Goal: Task Accomplishment & Management: Manage account settings

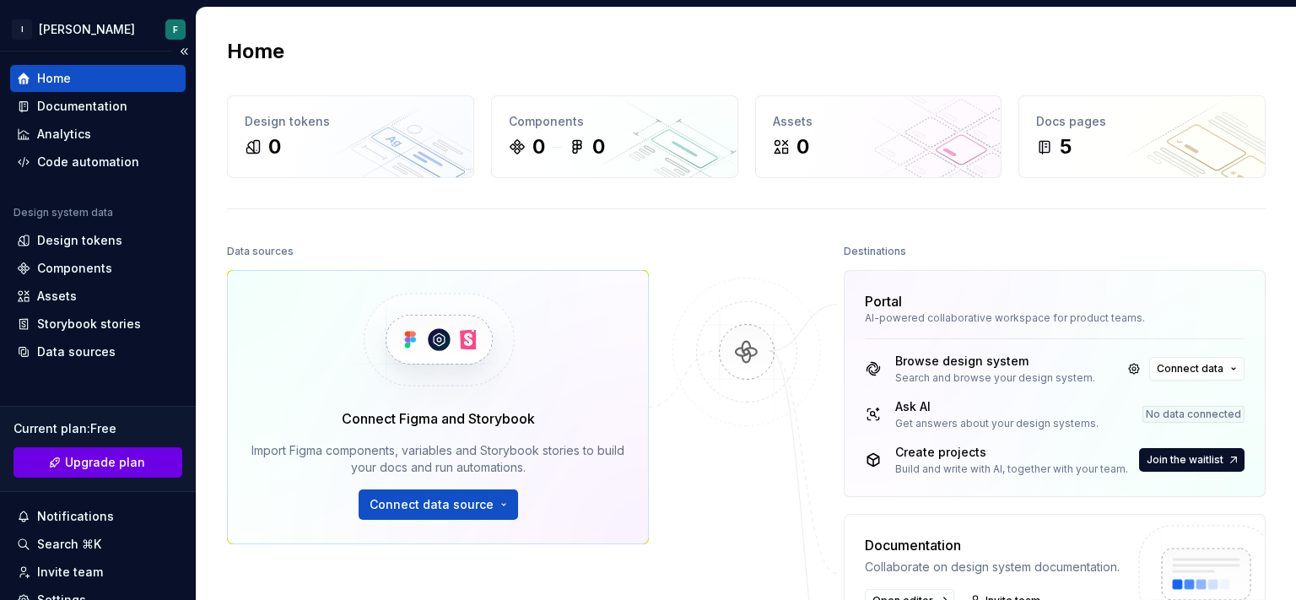
click at [89, 469] on span "Upgrade plan" at bounding box center [105, 462] width 80 height 17
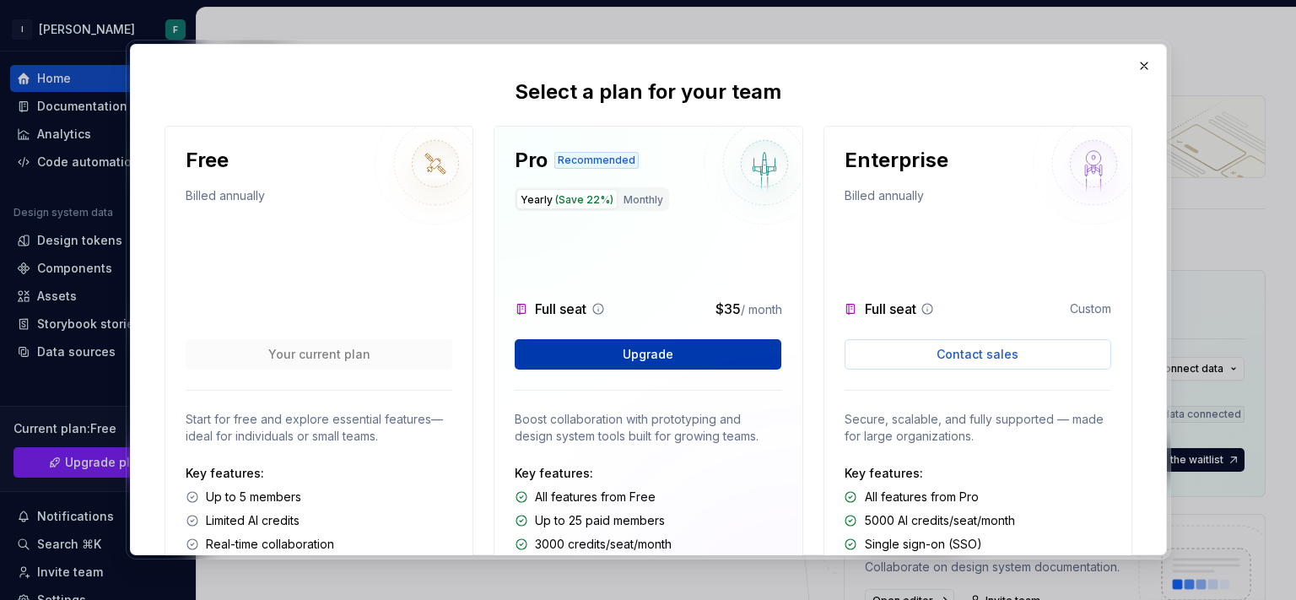
click at [666, 353] on span "Upgrade" at bounding box center [648, 354] width 51 height 17
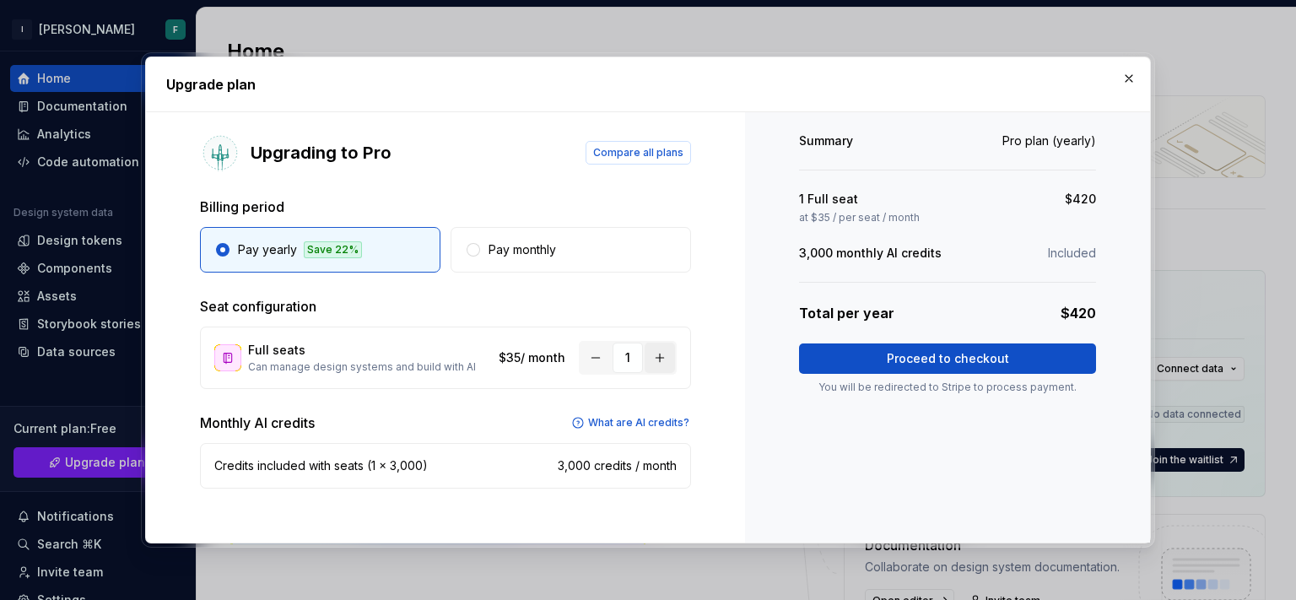
click at [665, 357] on button "button" at bounding box center [660, 358] width 30 height 30
click at [637, 422] on p "What are AI credits?" at bounding box center [638, 422] width 101 height 13
click at [602, 364] on button "button" at bounding box center [595, 358] width 30 height 30
click at [1128, 74] on button "button" at bounding box center [1129, 79] width 24 height 24
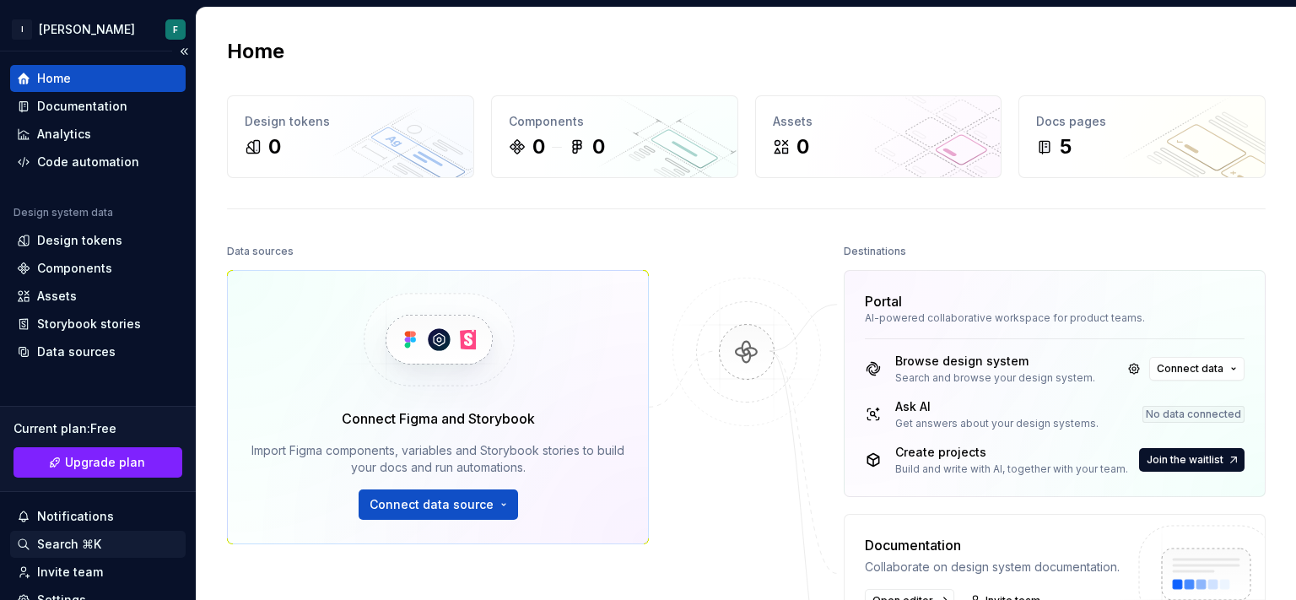
scroll to position [127, 0]
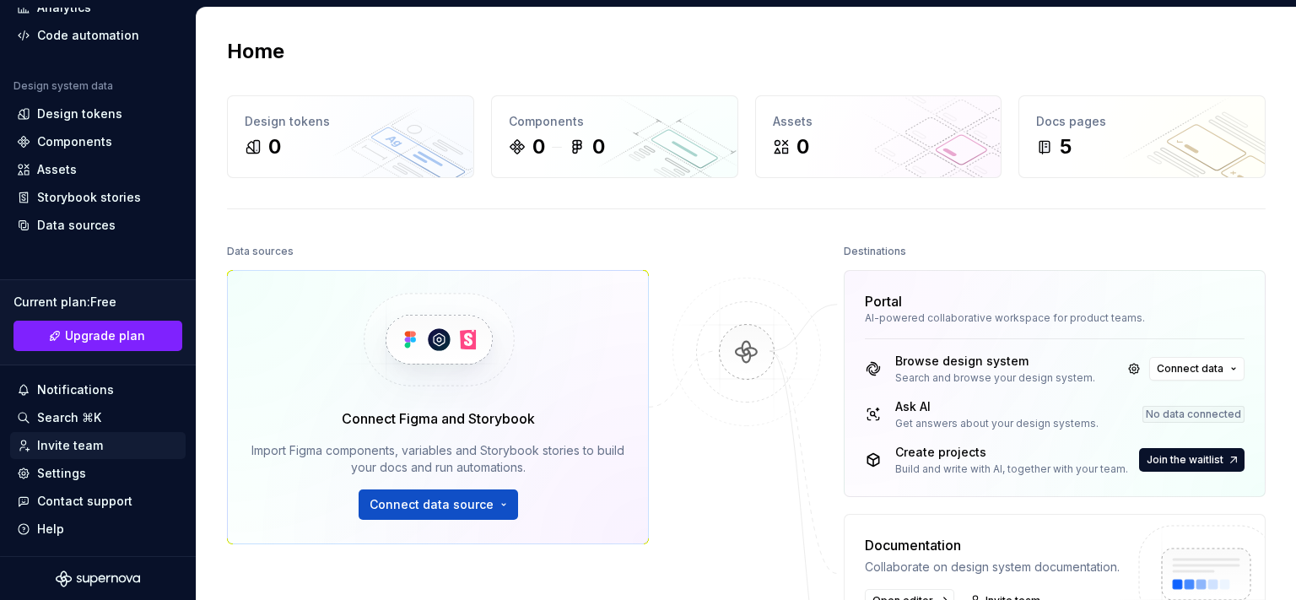
click at [76, 441] on div "Invite team" at bounding box center [70, 445] width 66 height 17
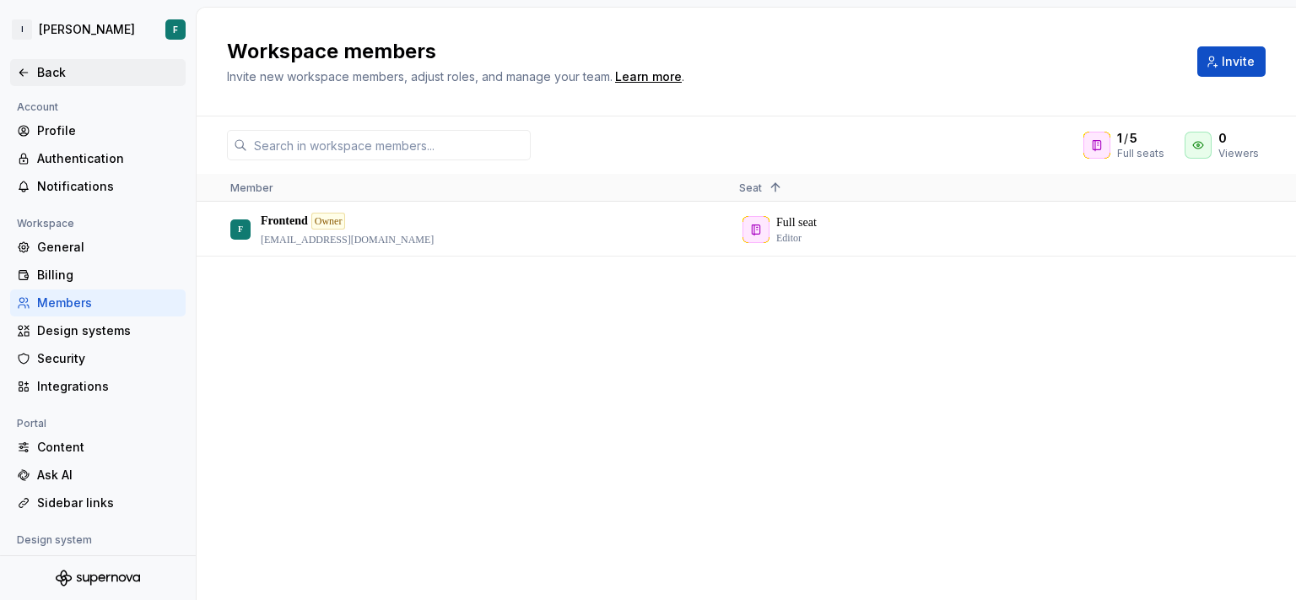
click at [50, 71] on div "Back" at bounding box center [108, 72] width 142 height 17
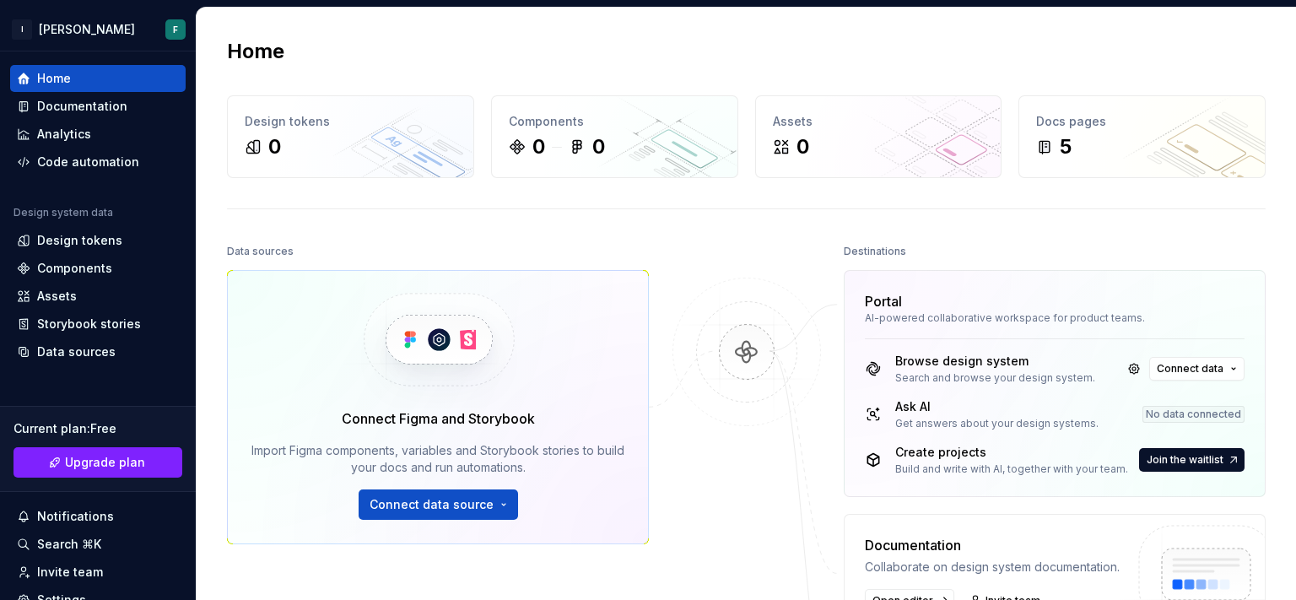
scroll to position [321, 0]
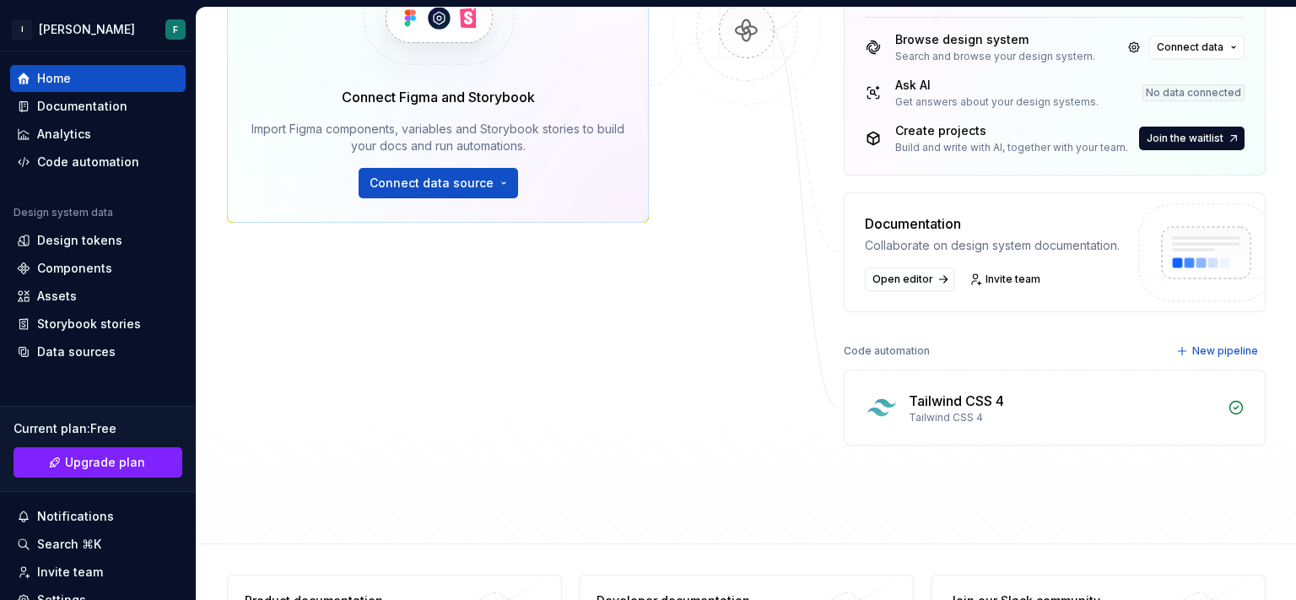
click at [367, 398] on div "Data sources Connect Figma and Storybook Import Figma components, variables and…" at bounding box center [438, 181] width 422 height 527
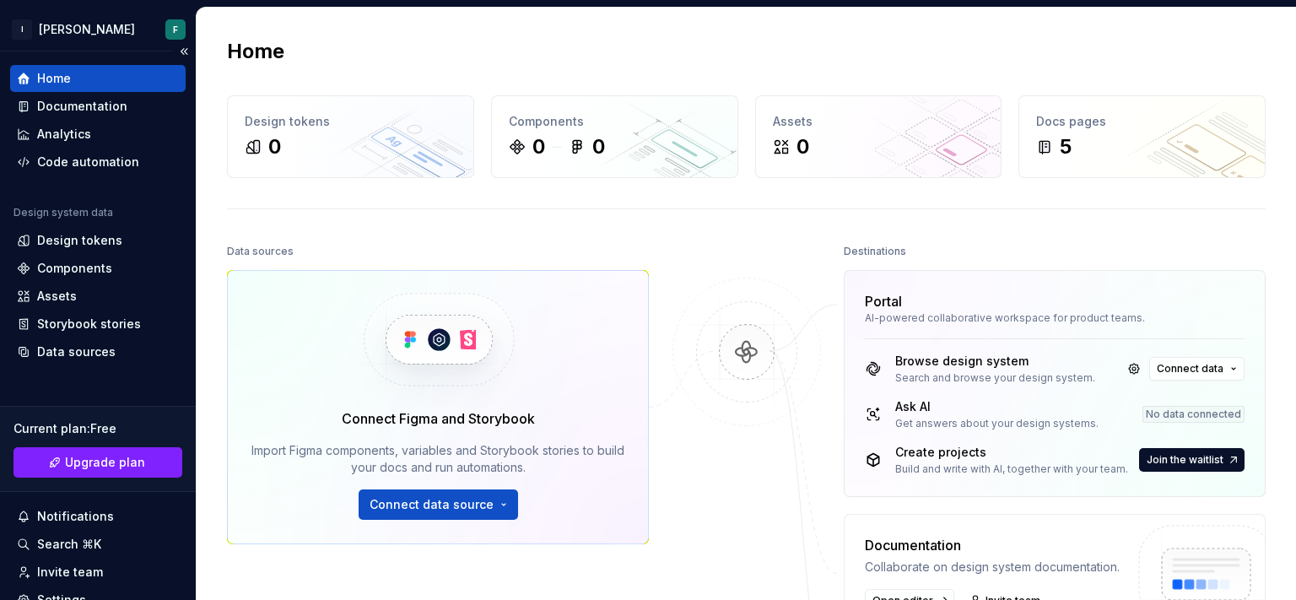
click at [58, 83] on div "Home" at bounding box center [54, 78] width 34 height 17
click at [99, 76] on div "Home" at bounding box center [98, 78] width 162 height 17
click at [726, 365] on img at bounding box center [747, 369] width 164 height 183
